Goal: Check status: Check status

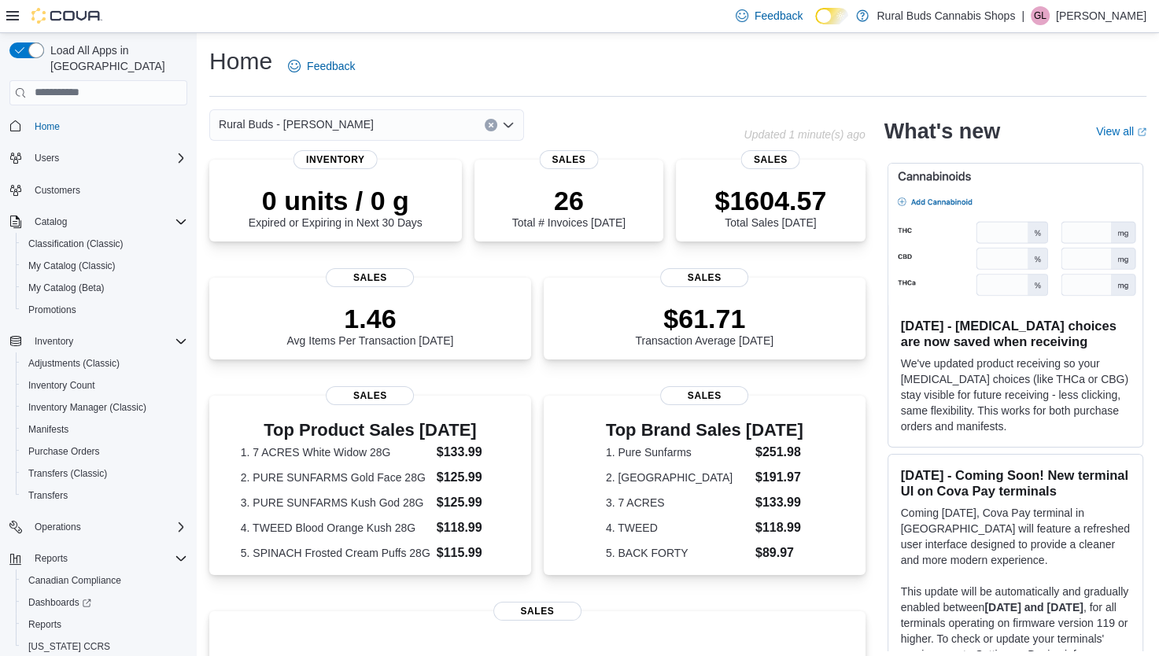
click at [513, 124] on icon "Open list of options" at bounding box center [508, 125] width 13 height 13
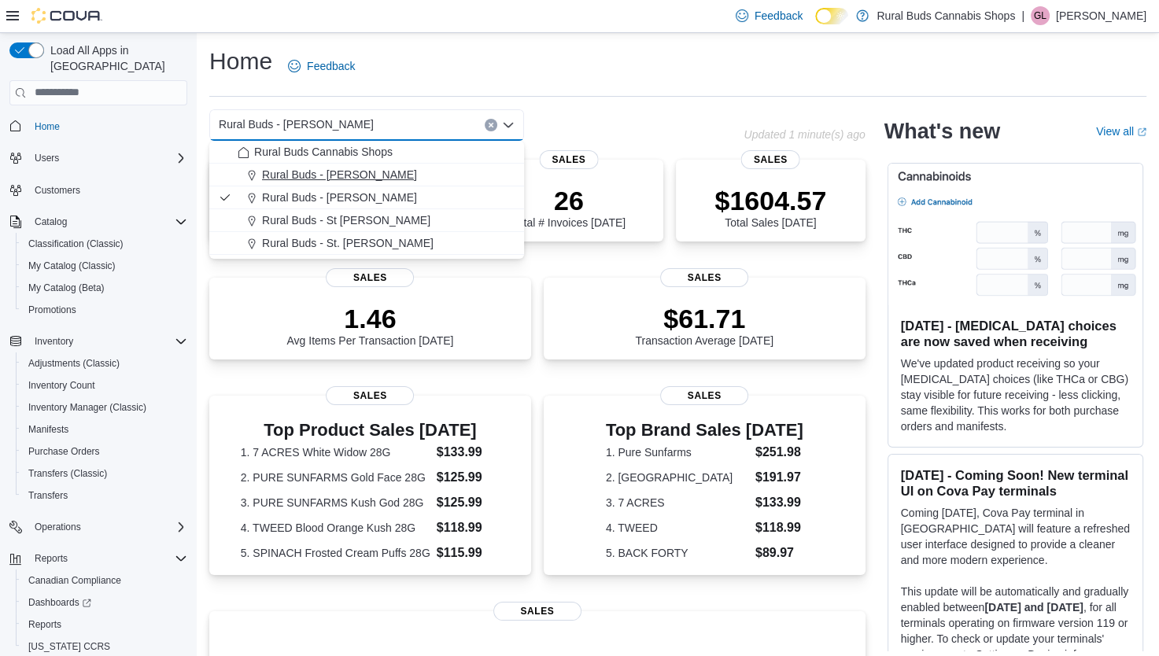
click at [359, 181] on span "Rural Buds - [PERSON_NAME]" at bounding box center [339, 175] width 155 height 16
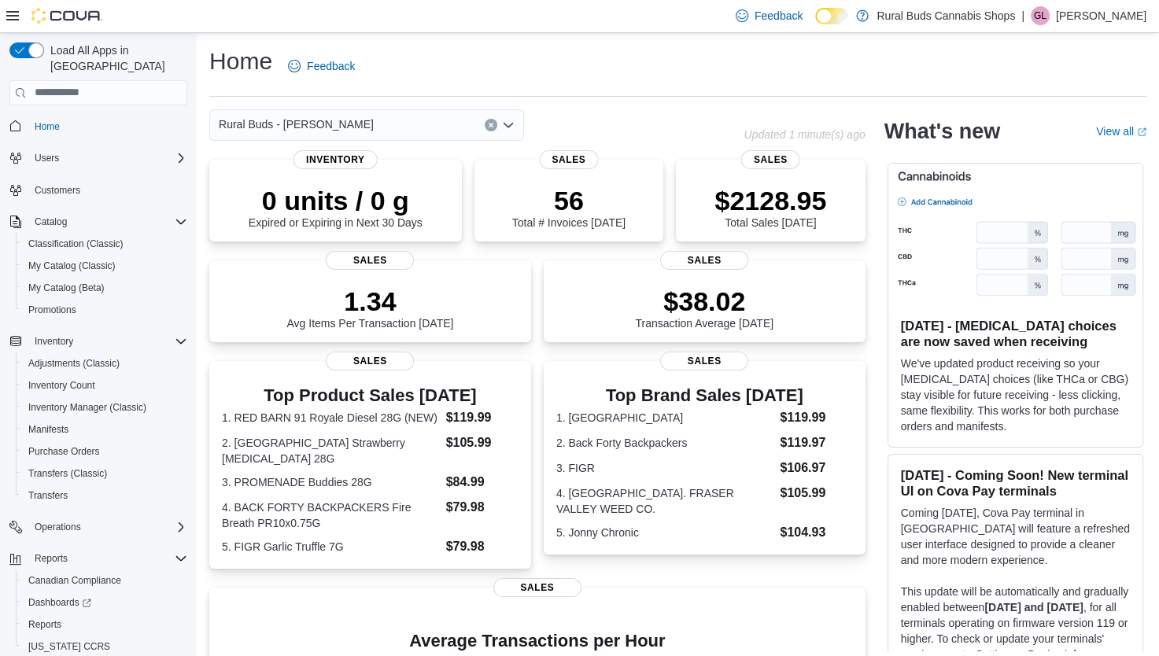
click at [512, 128] on icon "Open list of options" at bounding box center [508, 125] width 13 height 13
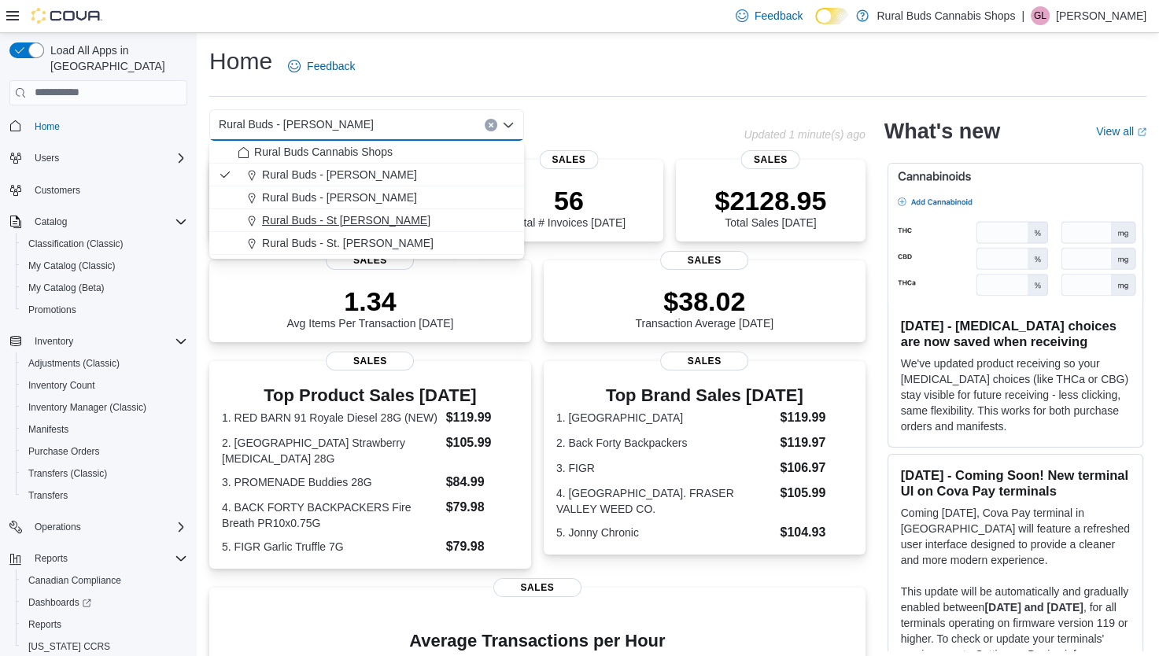
click at [360, 225] on span "Rural Buds - St [PERSON_NAME]" at bounding box center [346, 221] width 168 height 16
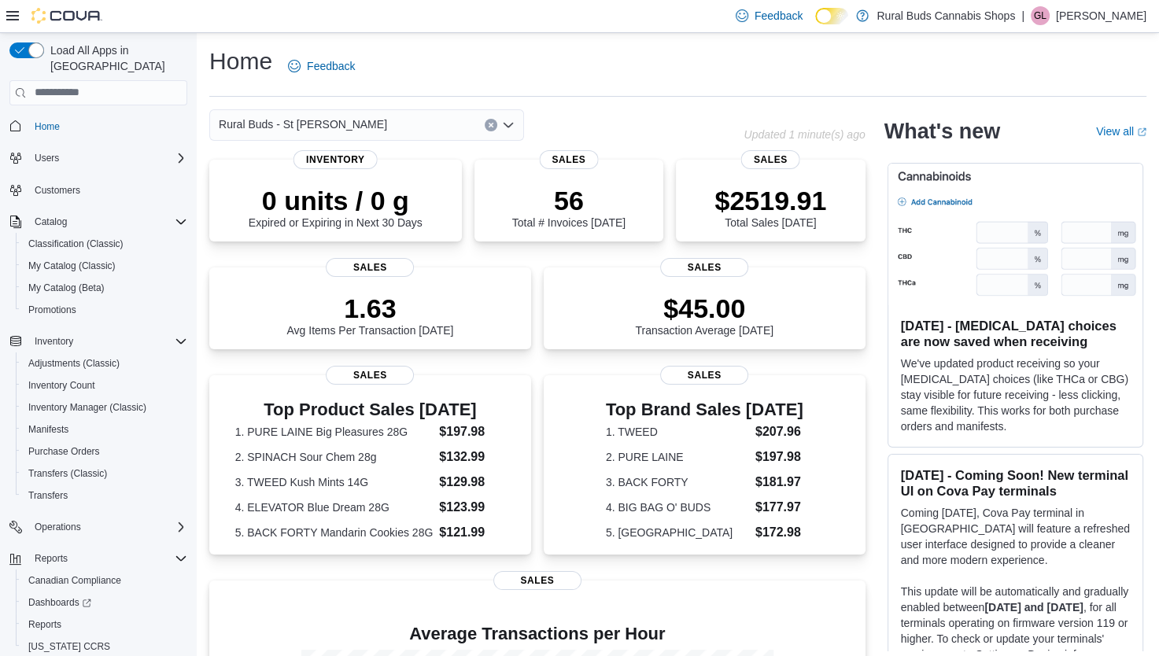
click at [509, 121] on icon "Open list of options" at bounding box center [508, 125] width 13 height 13
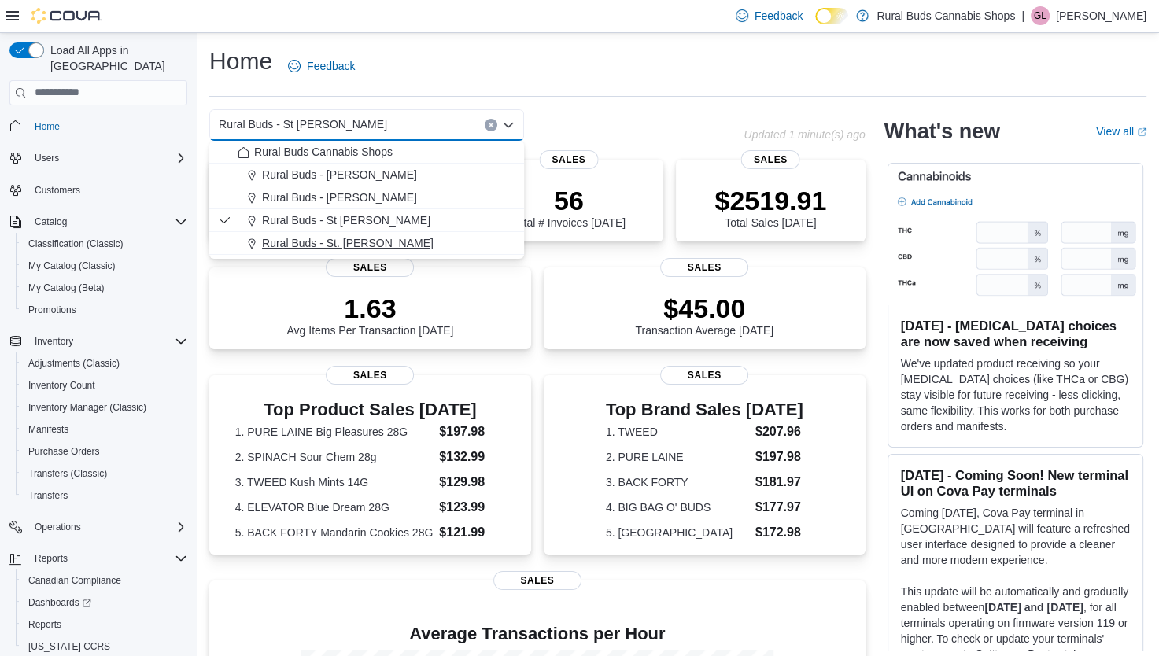
click at [368, 244] on span "Rural Buds - St. [PERSON_NAME]" at bounding box center [348, 243] width 172 height 16
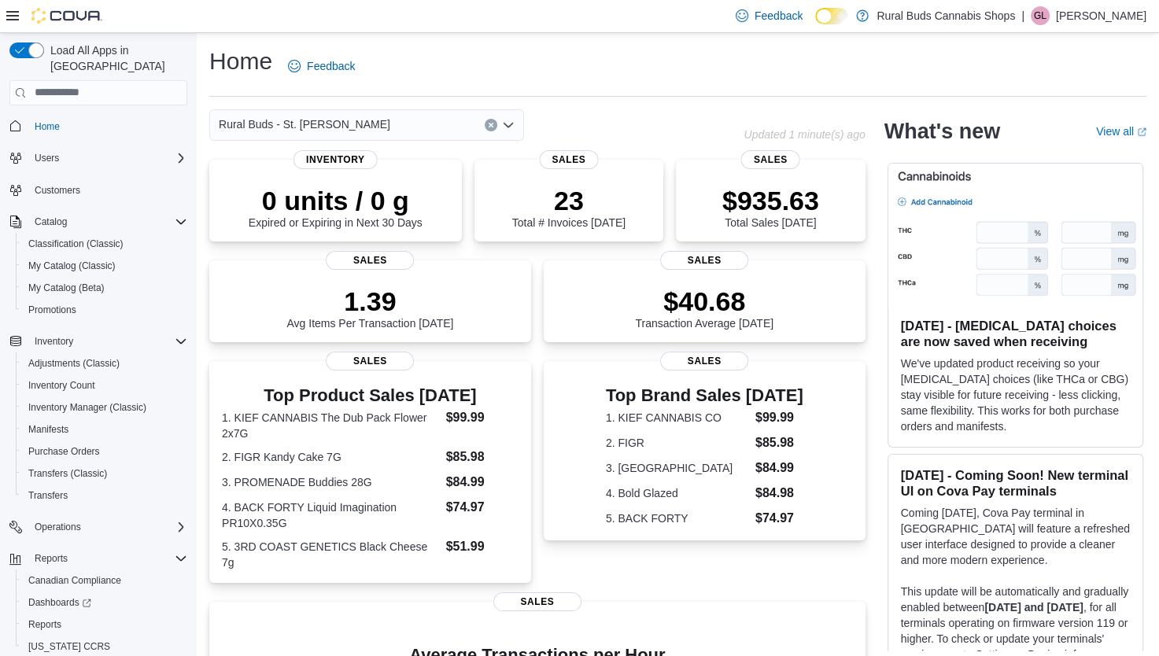
click at [506, 119] on icon "Open list of options" at bounding box center [508, 125] width 13 height 13
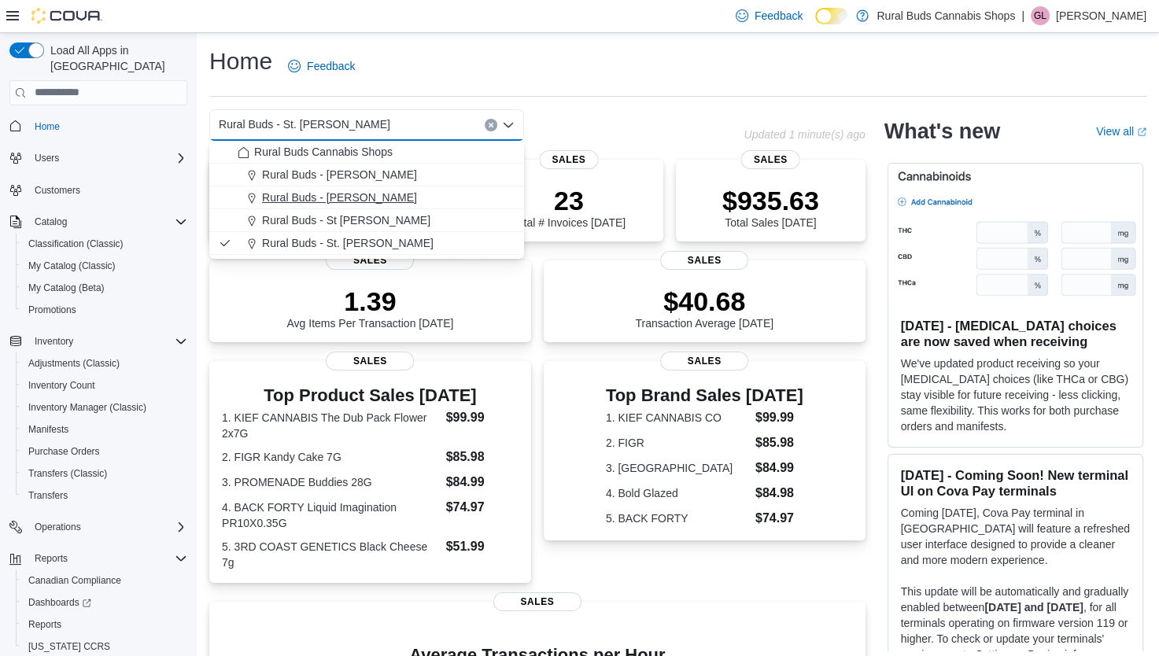
click at [331, 192] on span "Rural Buds - [PERSON_NAME]" at bounding box center [339, 198] width 155 height 16
